Goal: Entertainment & Leisure: Consume media (video, audio)

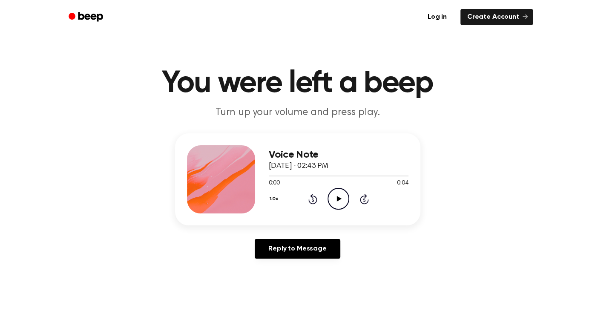
click at [336, 200] on icon "Play Audio" at bounding box center [338, 199] width 22 height 22
click at [338, 207] on icon "Play Audio" at bounding box center [338, 199] width 22 height 22
click at [342, 191] on icon "Play Audio" at bounding box center [338, 199] width 22 height 22
click at [347, 202] on icon "Play Audio" at bounding box center [338, 199] width 22 height 22
click at [357, 185] on div "0:04 0:04" at bounding box center [339, 183] width 140 height 9
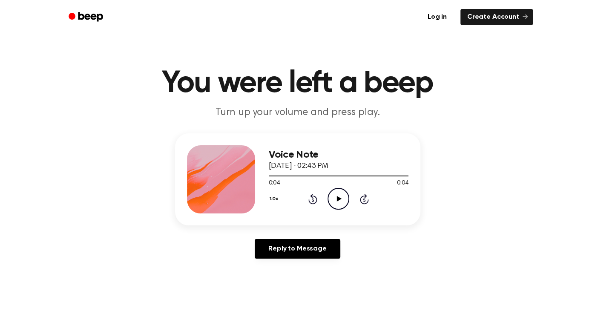
click at [344, 193] on icon "Play Audio" at bounding box center [338, 199] width 22 height 22
click at [340, 198] on icon "Play Audio" at bounding box center [338, 199] width 22 height 22
click at [341, 198] on icon at bounding box center [339, 199] width 5 height 6
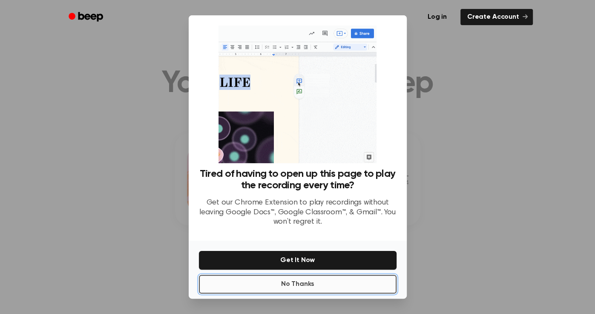
click at [347, 286] on button "No Thanks" at bounding box center [298, 284] width 198 height 19
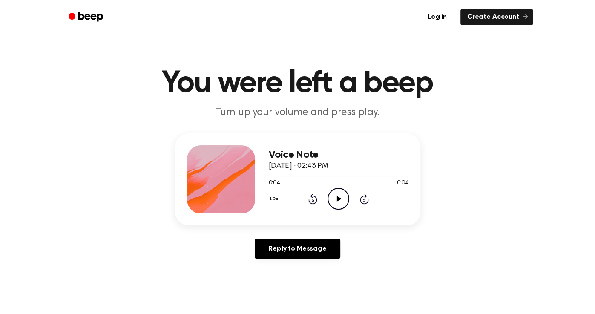
click at [341, 206] on icon "Play Audio" at bounding box center [338, 199] width 22 height 22
click at [337, 188] on icon "Play Audio" at bounding box center [338, 199] width 22 height 22
click at [336, 201] on icon "Play Audio" at bounding box center [338, 199] width 22 height 22
click at [328, 199] on circle at bounding box center [338, 198] width 21 height 21
click at [342, 196] on icon "Play Audio" at bounding box center [338, 199] width 22 height 22
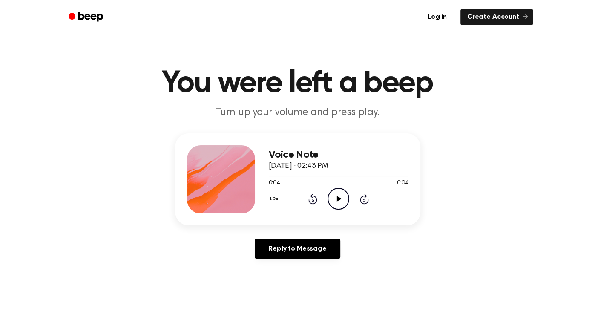
click at [342, 196] on icon "Play Audio" at bounding box center [338, 199] width 22 height 22
click at [333, 200] on icon "Play Audio" at bounding box center [338, 199] width 22 height 22
click at [329, 195] on icon "Play Audio" at bounding box center [338, 199] width 22 height 22
click at [344, 195] on icon "Play Audio" at bounding box center [338, 199] width 22 height 22
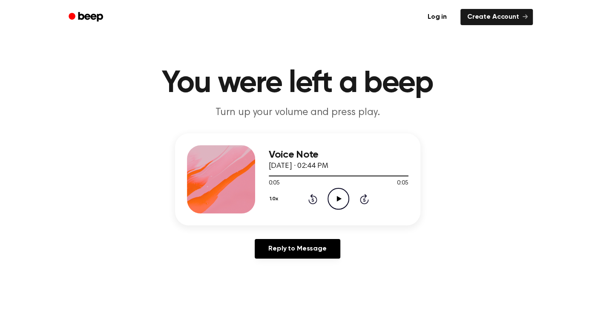
click at [345, 198] on icon "Play Audio" at bounding box center [338, 199] width 22 height 22
click at [341, 192] on icon "Play Audio" at bounding box center [338, 199] width 22 height 22
